Goal: Check status: Check status

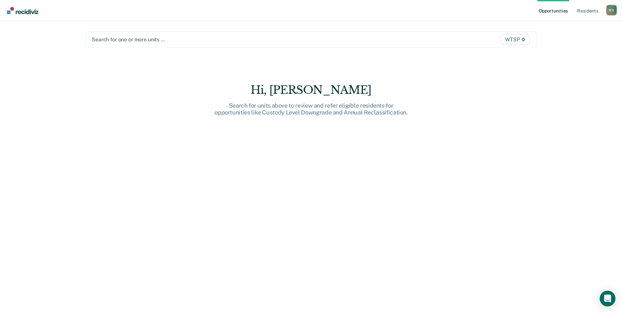
click at [516, 39] on span "WTSP" at bounding box center [514, 39] width 29 height 10
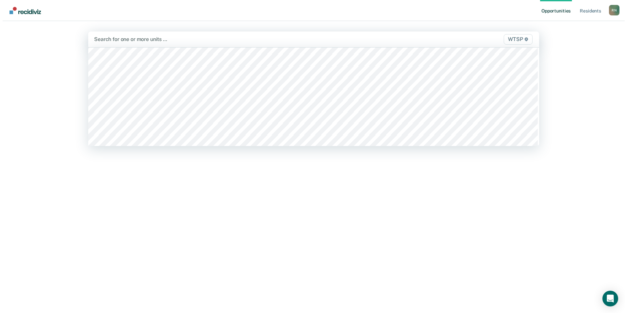
scroll to position [5687, 0]
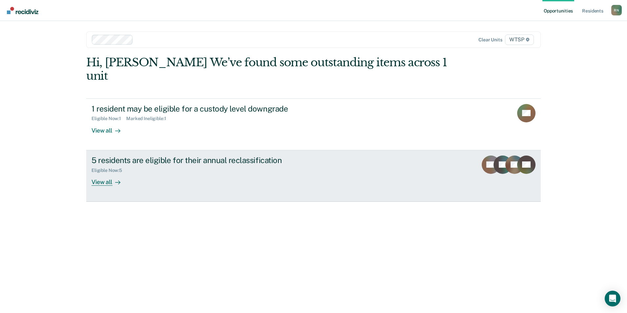
click at [106, 173] on div "View all" at bounding box center [109, 179] width 37 height 13
